Goal: Information Seeking & Learning: Learn about a topic

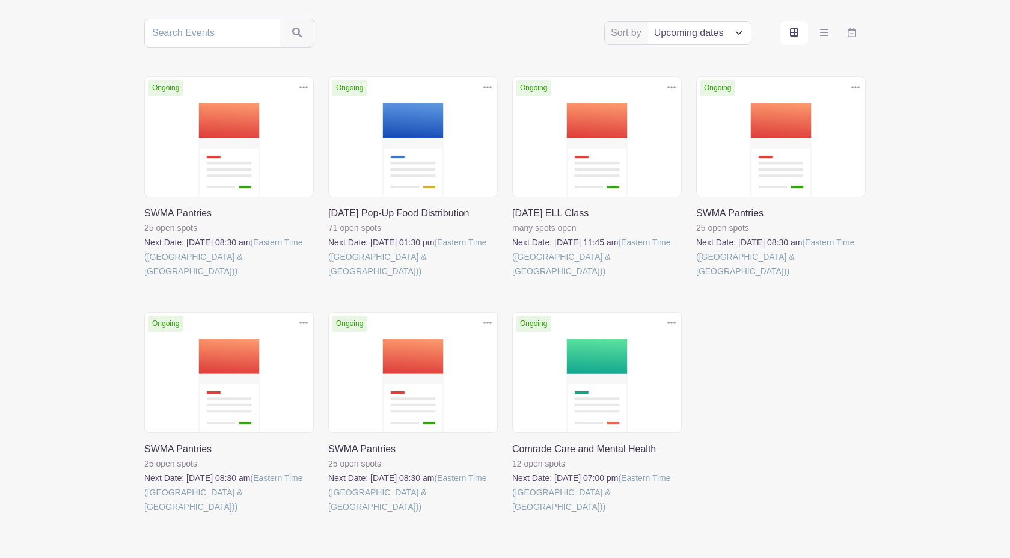
scroll to position [235, 0]
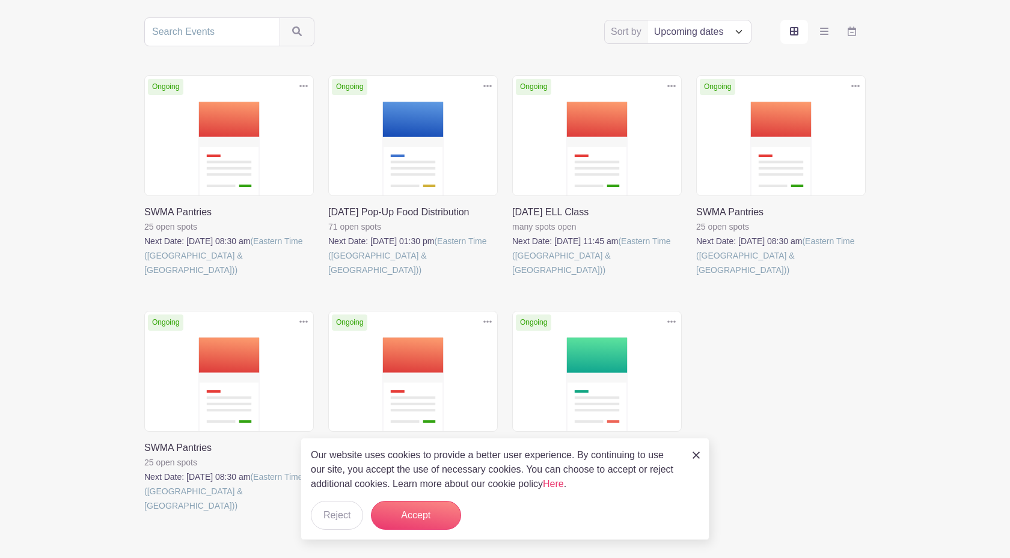
click at [78, 338] on main "Log In Sign Up for Free Sunnyside & Woodside Mutual Aid Sort by Title Recently …" at bounding box center [505, 193] width 1010 height 857
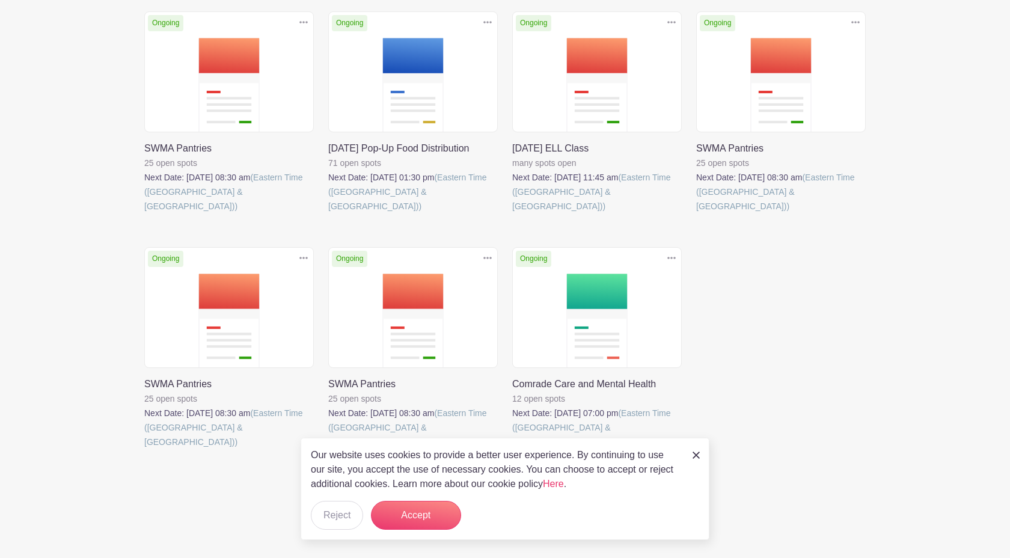
scroll to position [370, 0]
click at [697, 451] on img at bounding box center [695, 454] width 7 height 7
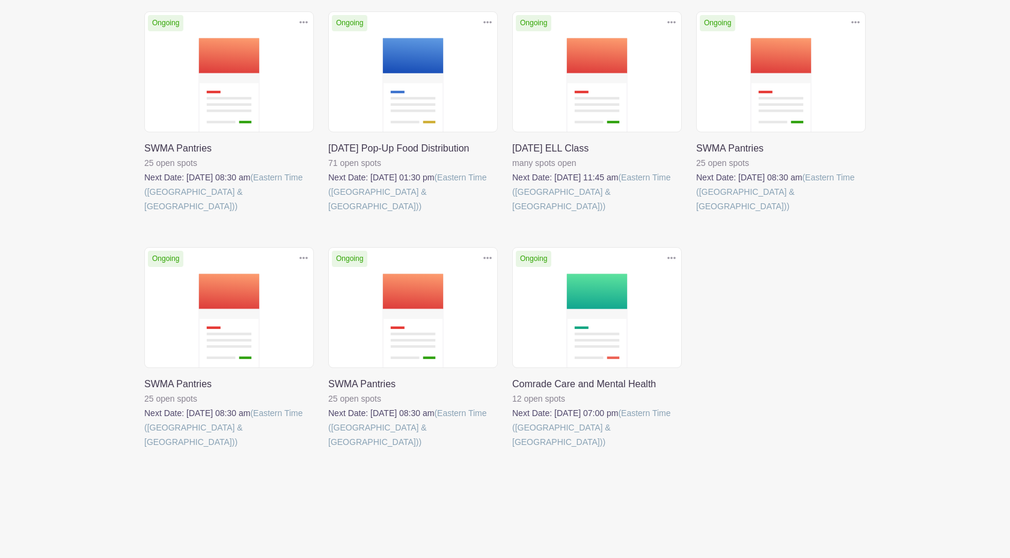
scroll to position [308, 0]
click at [328, 213] on link at bounding box center [328, 213] width 0 height 0
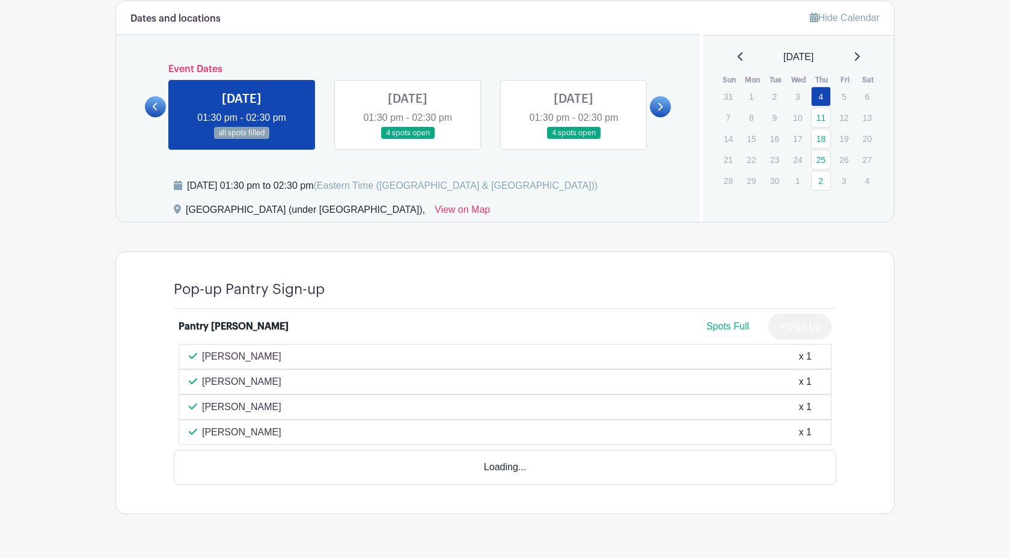
scroll to position [549, 0]
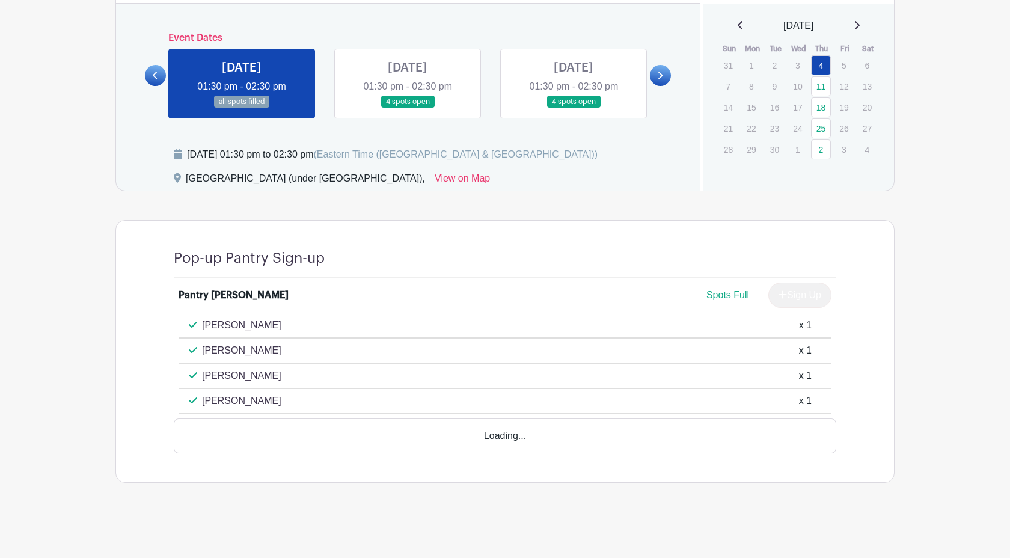
click at [650, 86] on link at bounding box center [660, 75] width 21 height 21
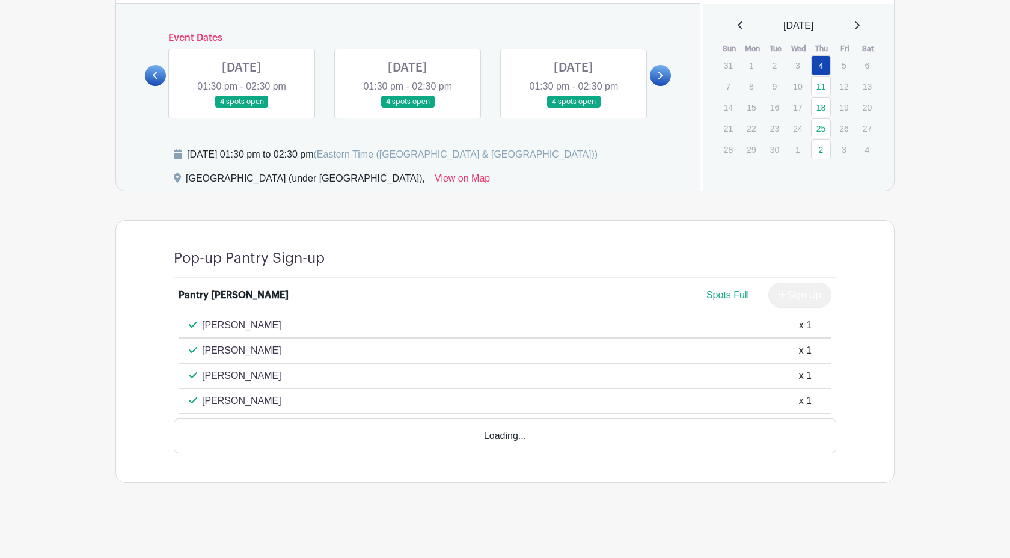
click at [157, 86] on link at bounding box center [155, 75] width 21 height 21
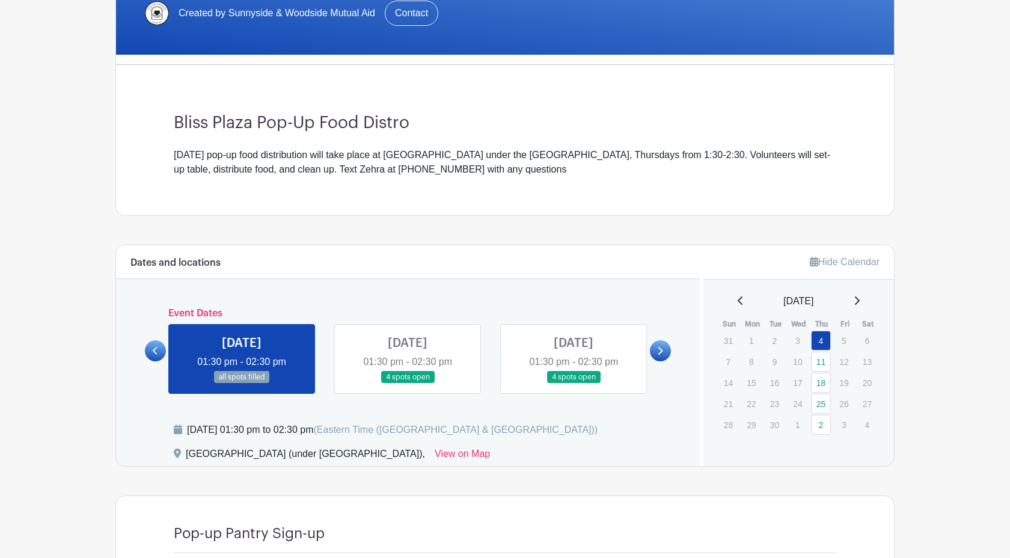
scroll to position [84, 0]
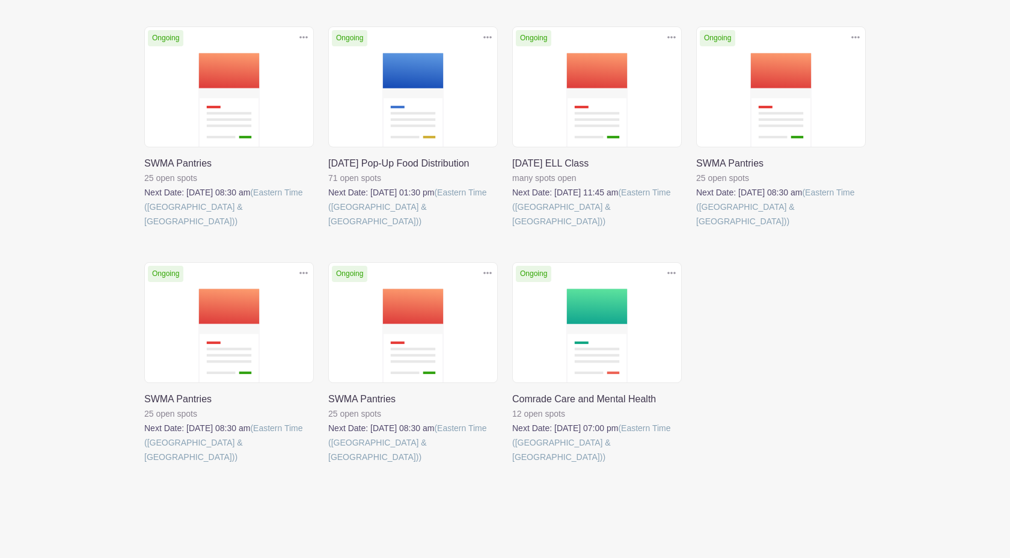
scroll to position [308, 0]
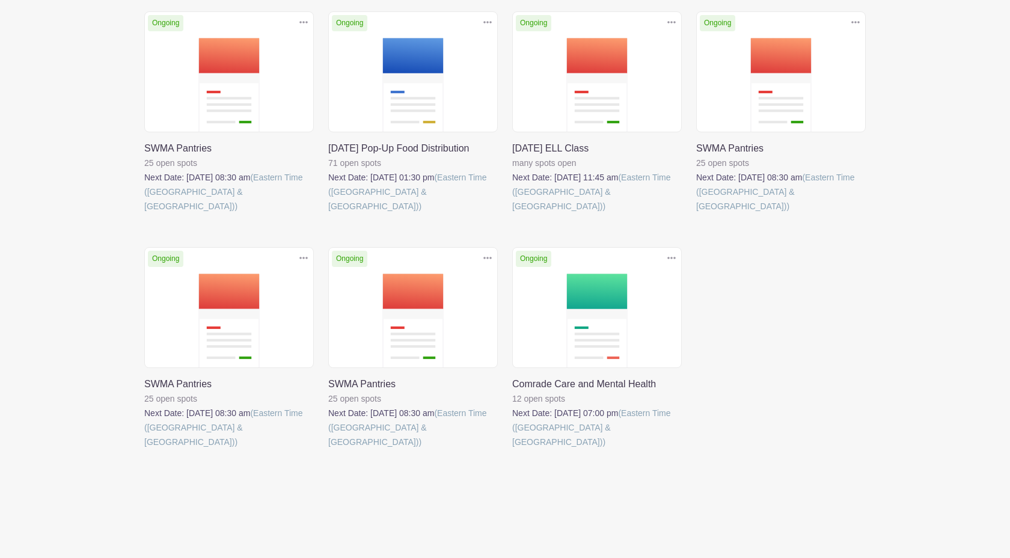
click at [144, 213] on link at bounding box center [144, 213] width 0 height 0
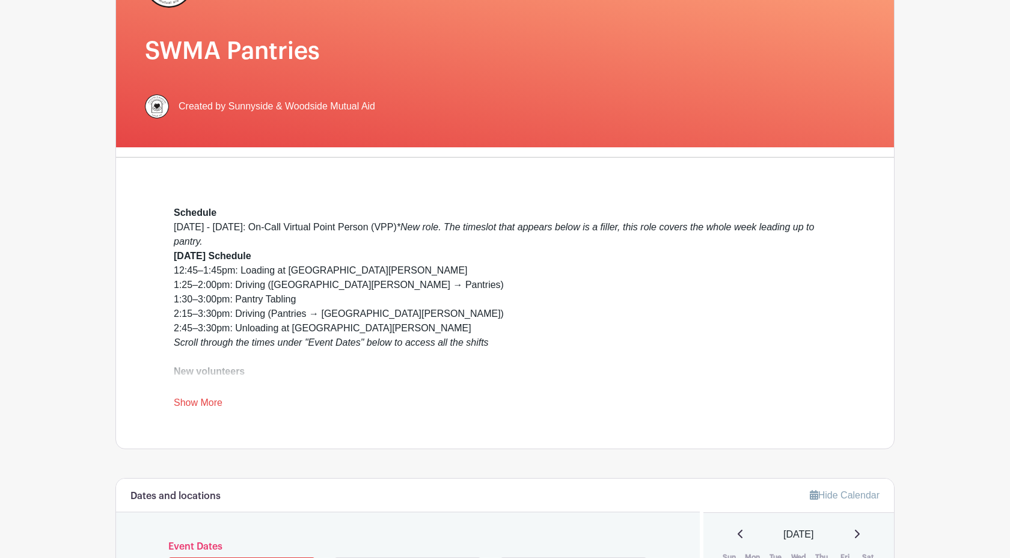
scroll to position [191, 0]
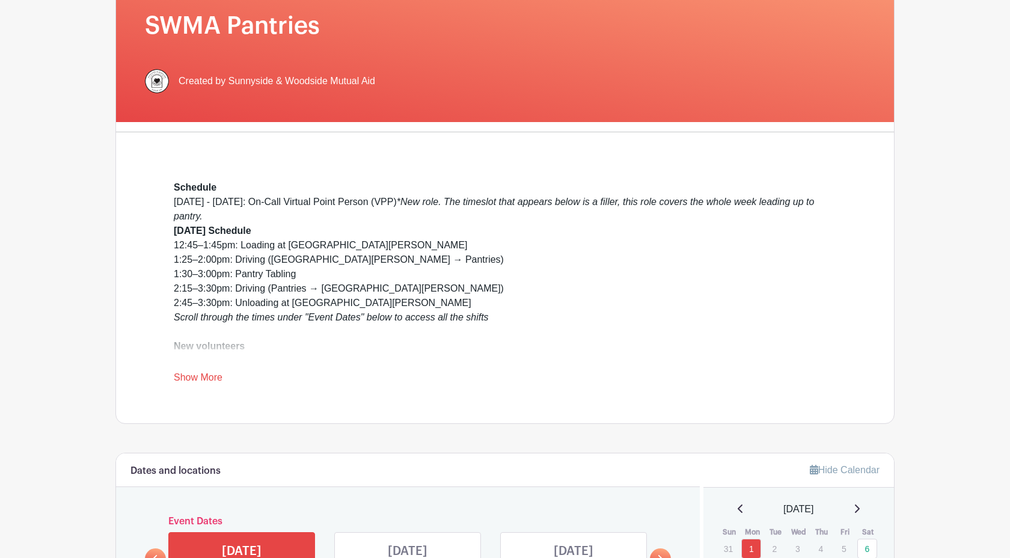
click at [222, 387] on link "Show More" at bounding box center [198, 379] width 49 height 15
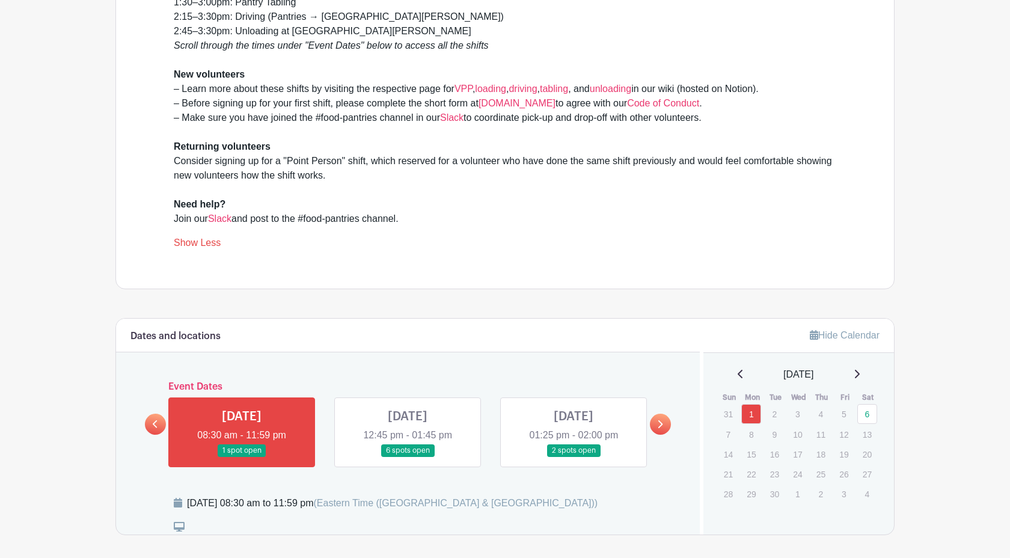
scroll to position [471, 0]
